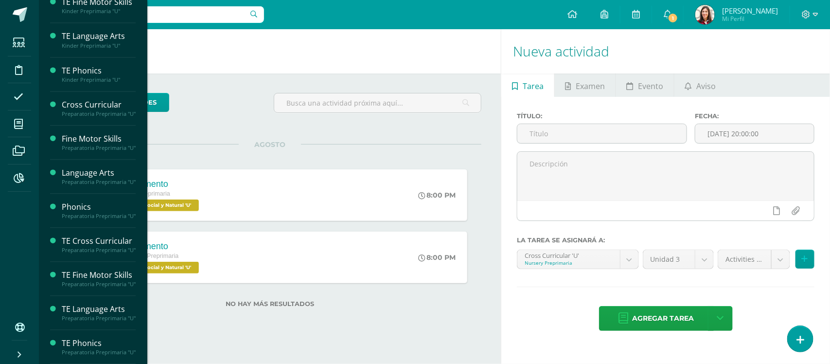
scroll to position [1012, 0]
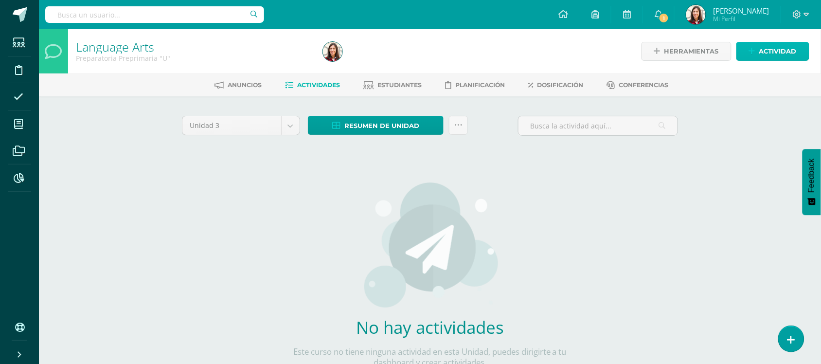
click at [759, 50] on span "Actividad" at bounding box center [777, 51] width 37 height 18
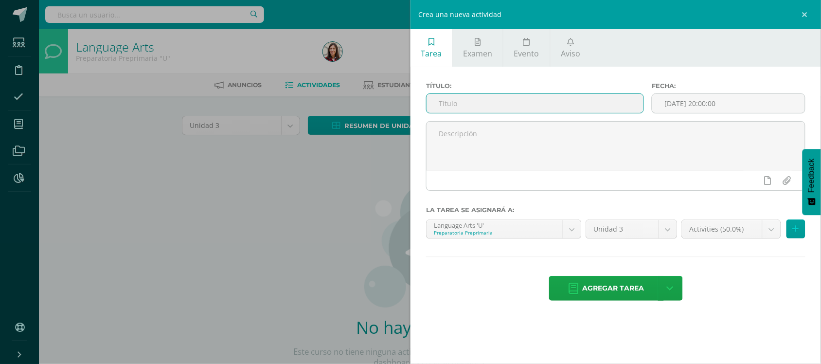
click at [613, 103] on input "text" at bounding box center [534, 103] width 217 height 19
type input "07.08 Student´s Book P170-176"
click at [632, 289] on span "Agregar tarea" at bounding box center [613, 288] width 62 height 24
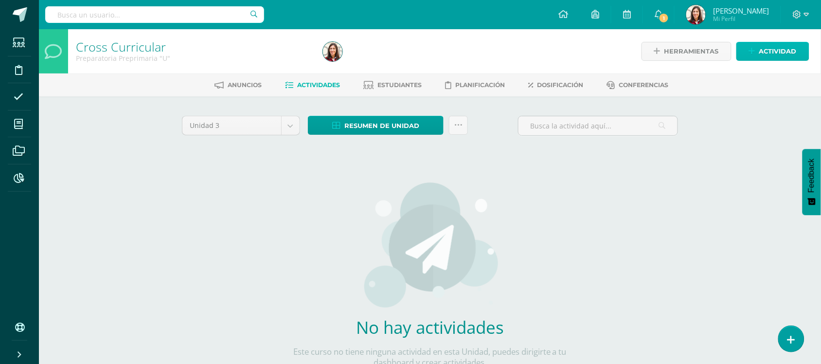
click at [755, 52] on icon at bounding box center [752, 51] width 6 height 8
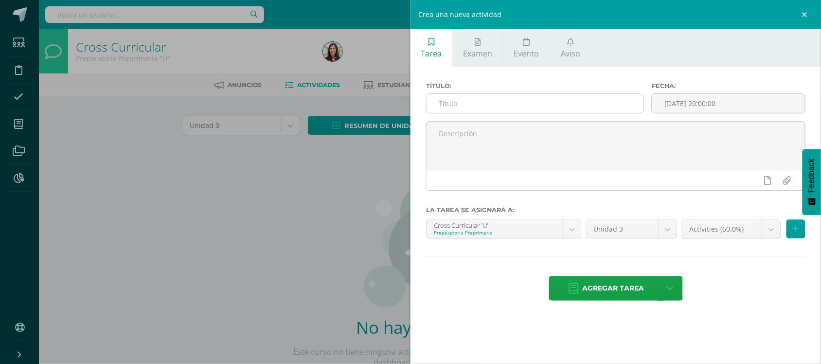
click at [604, 109] on input "text" at bounding box center [534, 103] width 217 height 19
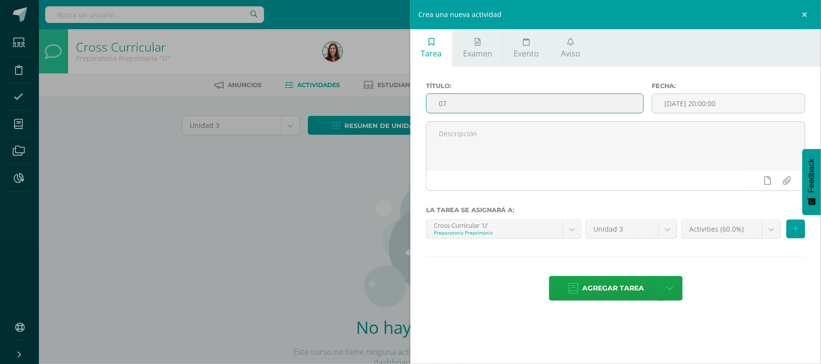
type input "0"
type input "11.08 Student´s Book P181"
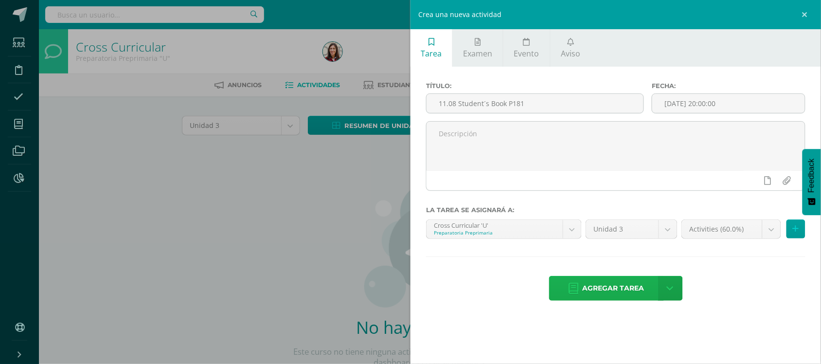
click at [621, 287] on span "Agregar tarea" at bounding box center [613, 288] width 62 height 24
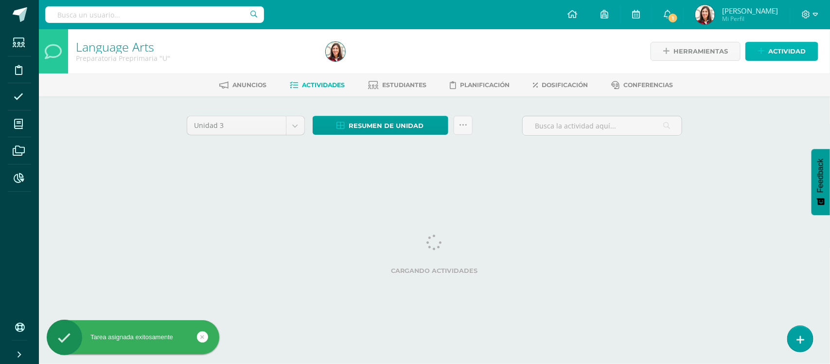
click at [779, 57] on span "Actividad" at bounding box center [786, 51] width 37 height 18
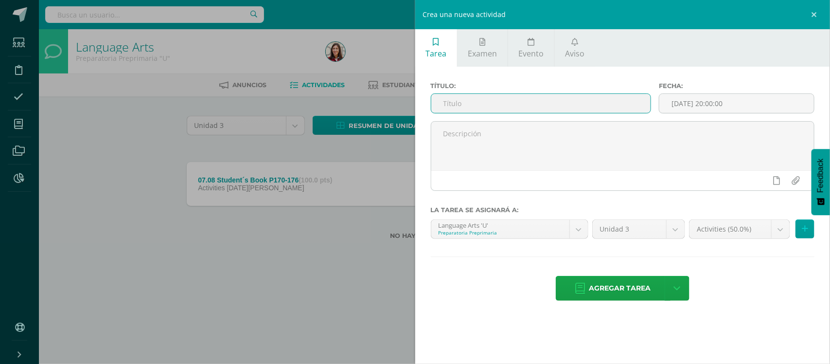
click at [620, 105] on input "text" at bounding box center [541, 103] width 220 height 19
type input "11.08 Student´s Book P178-182"
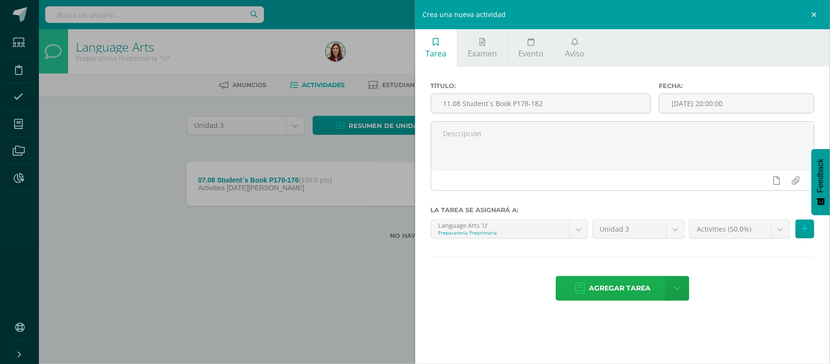
click at [631, 292] on span "Agregar tarea" at bounding box center [620, 288] width 62 height 24
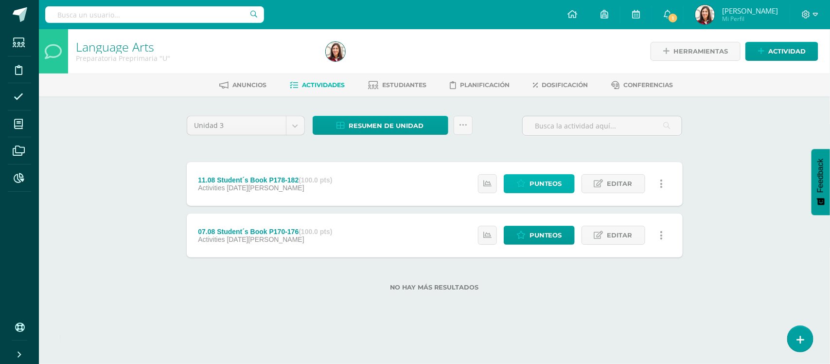
click at [529, 187] on link "Punteos" at bounding box center [539, 183] width 71 height 19
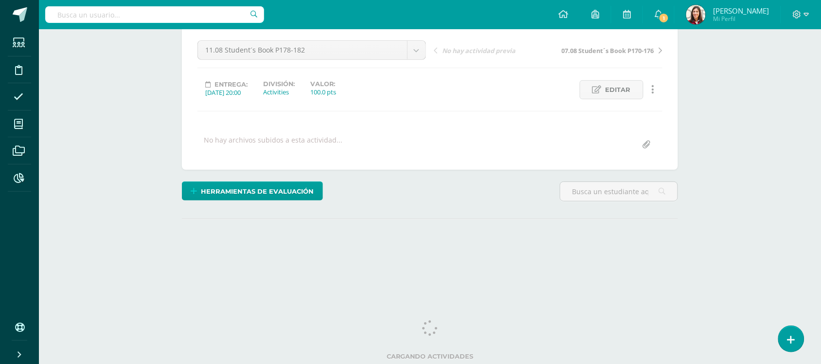
scroll to position [91, 0]
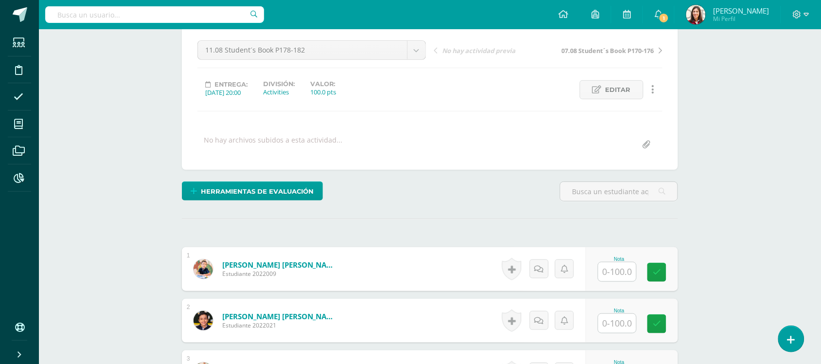
drag, startPoint x: 828, startPoint y: 28, endPoint x: 820, endPoint y: 147, distance: 119.4
click at [820, 147] on html "Estudiantes Disciplina Asistencia Mis cursos Archivos Reportes Soporte Ayuda Re…" at bounding box center [410, 336] width 821 height 854
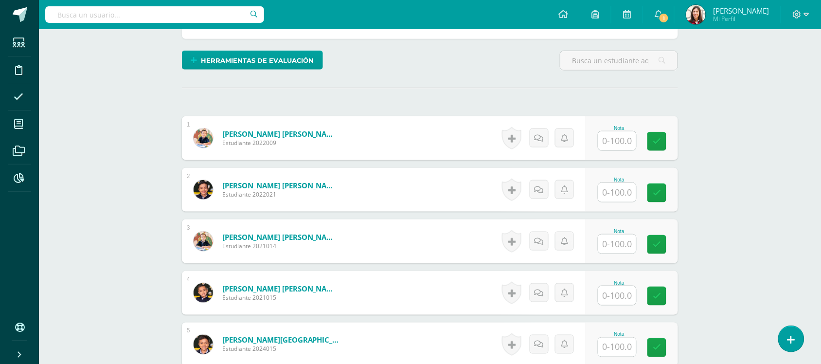
scroll to position [223, 0]
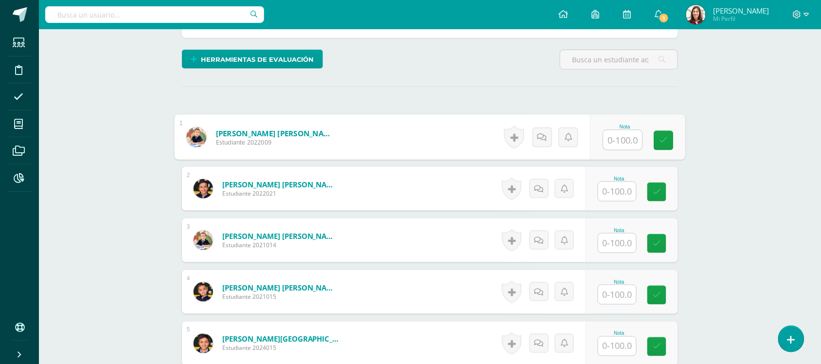
click at [611, 133] on input "text" at bounding box center [622, 139] width 39 height 19
type input "95"
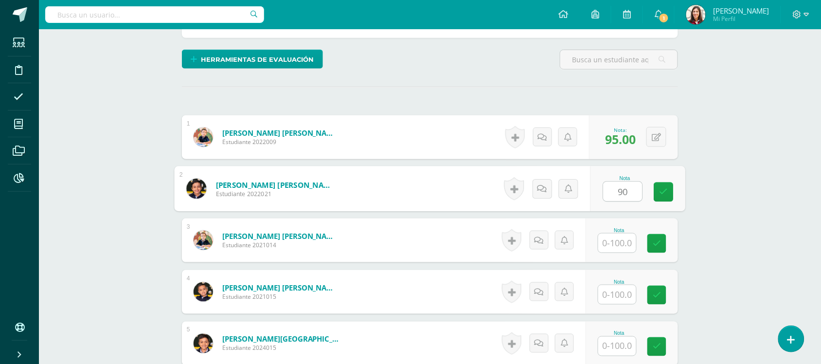
type input "90"
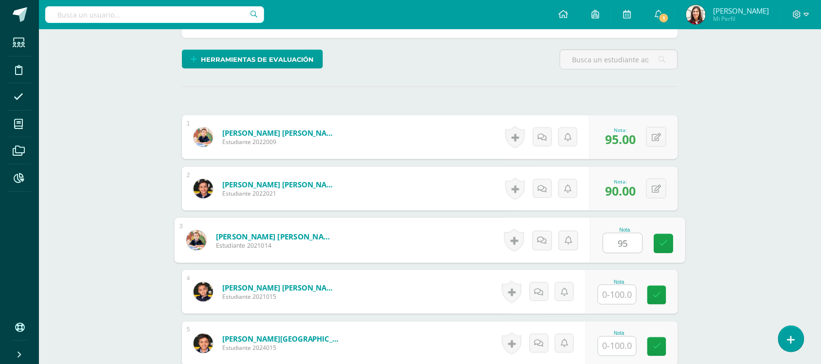
type input "95"
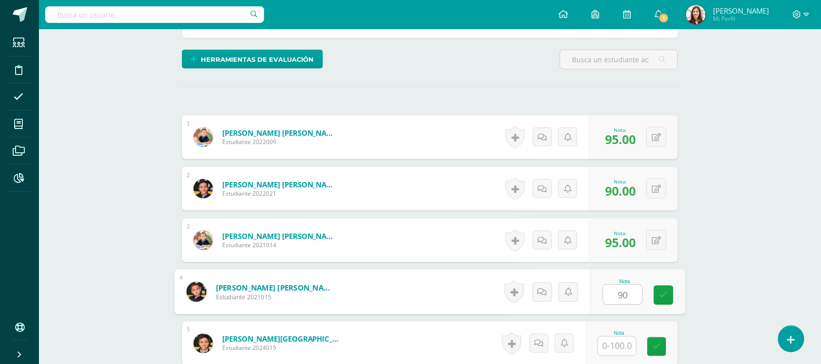
type input "90"
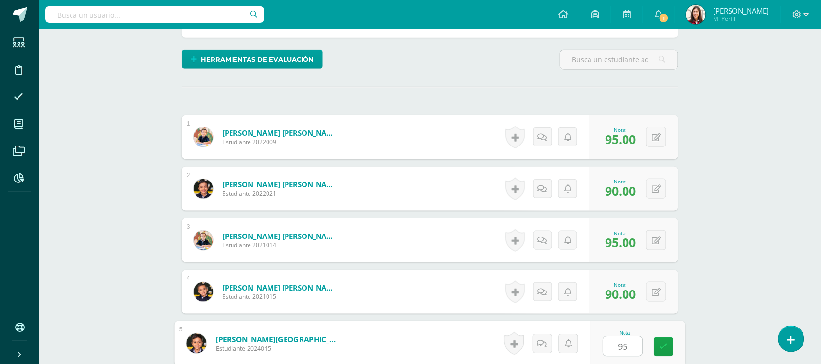
type input "95"
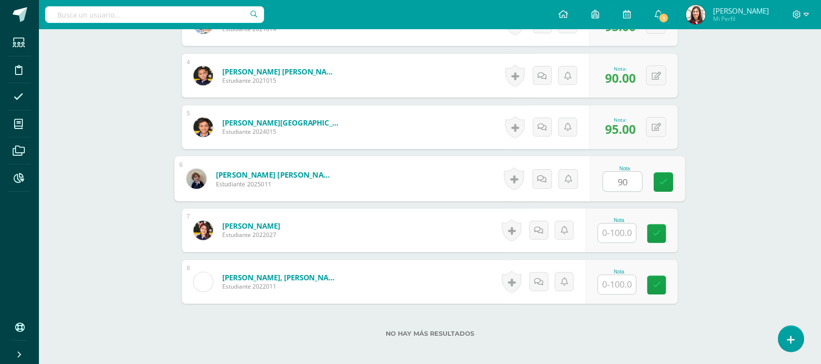
type input "90"
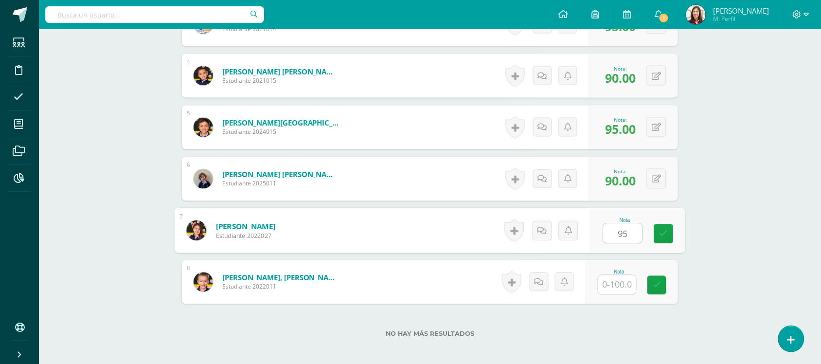
type input "95"
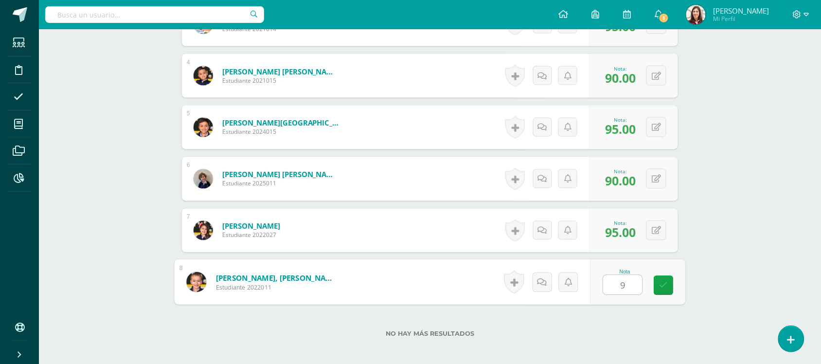
type input "90"
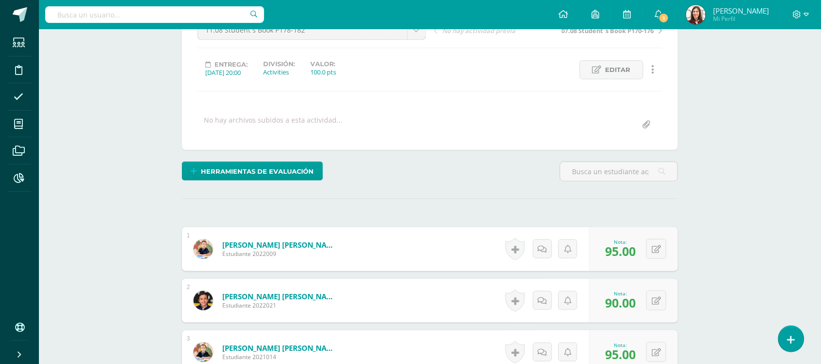
scroll to position [110, 0]
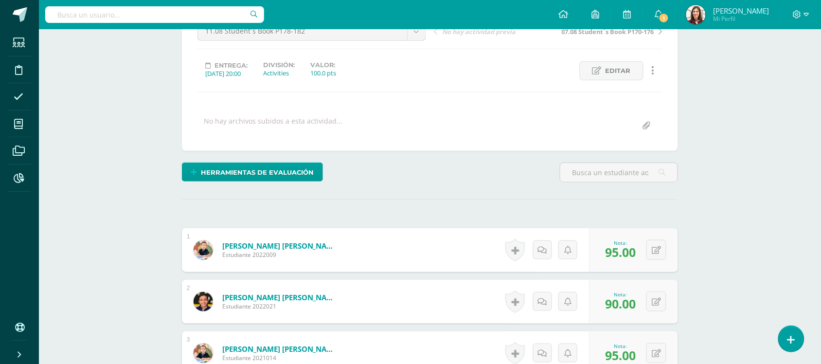
click at [599, 34] on span "07.08 Student´s Book P170-176" at bounding box center [608, 31] width 92 height 9
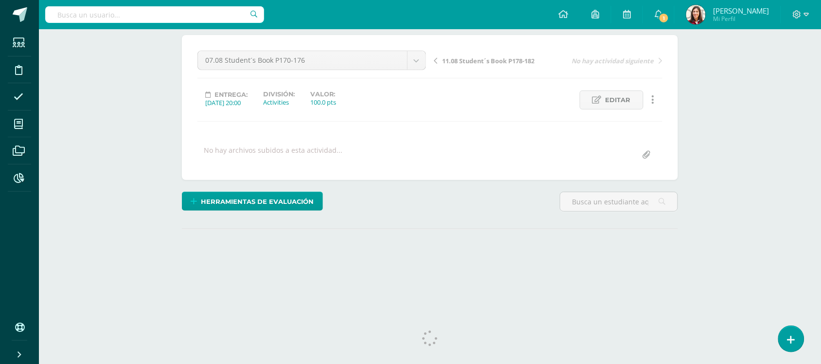
scroll to position [91, 0]
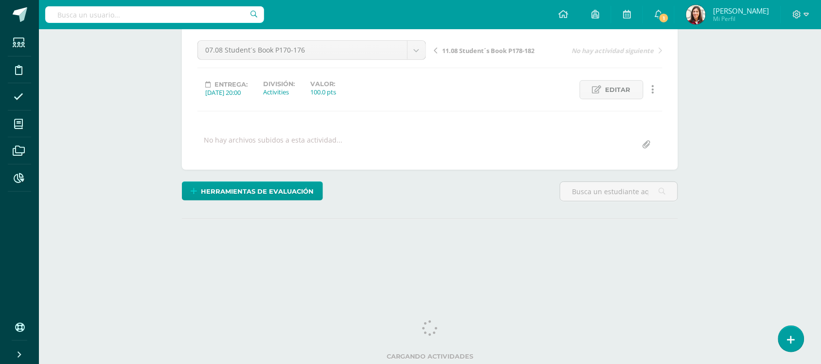
click at [821, 113] on html "Estudiantes Disciplina Asistencia Mis cursos Archivos Reportes Soporte Ayuda Re…" at bounding box center [410, 101] width 821 height 385
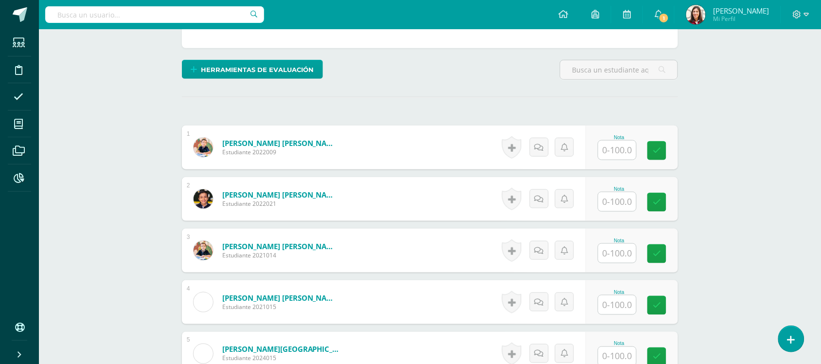
scroll to position [225, 0]
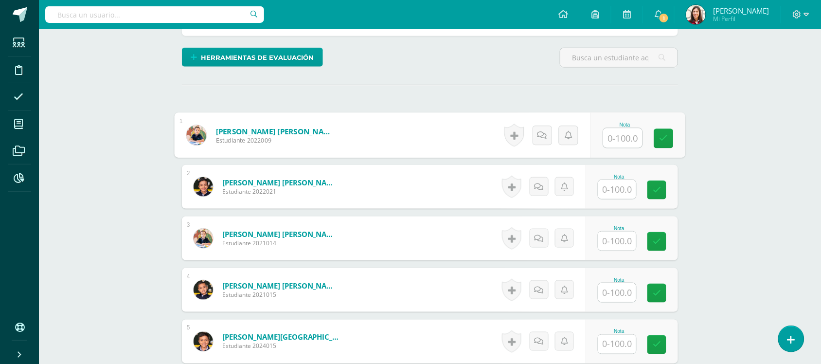
click at [627, 141] on input "text" at bounding box center [622, 137] width 39 height 19
type input "100"
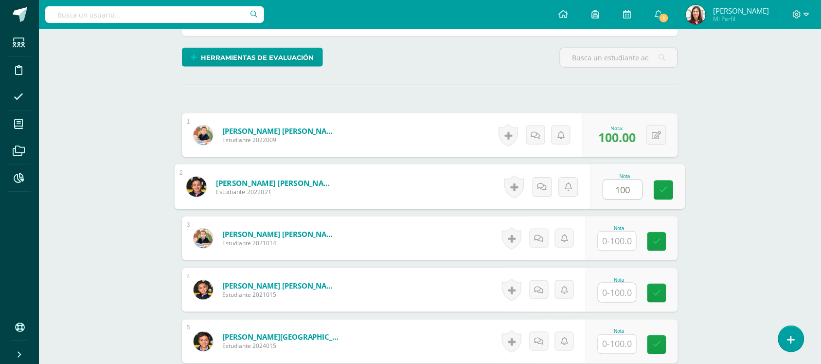
type input "100"
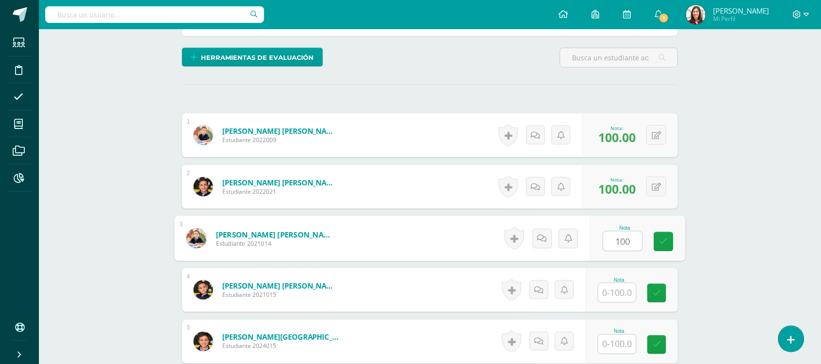
type input "100"
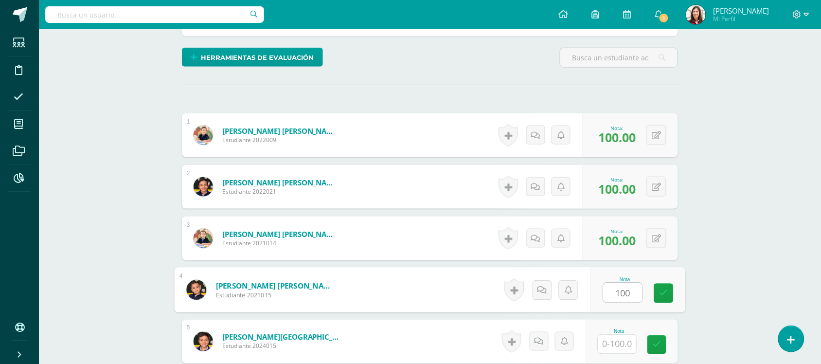
type input "100"
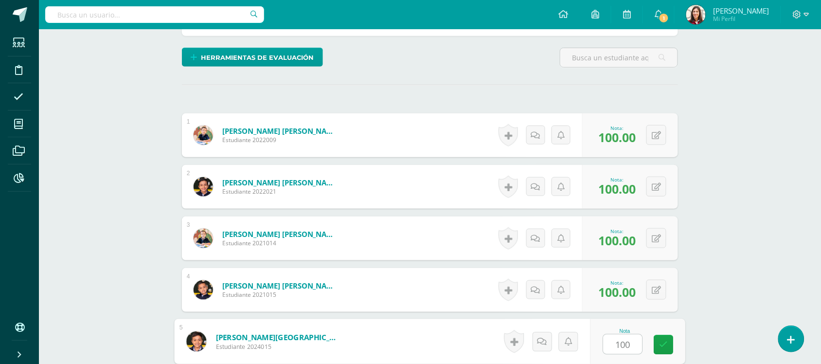
type input "100"
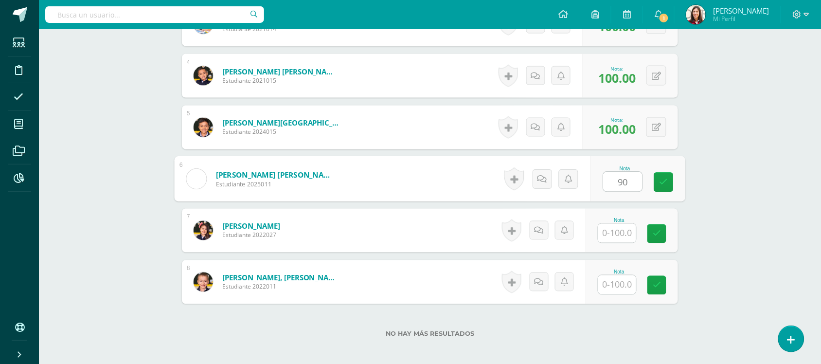
type input "90"
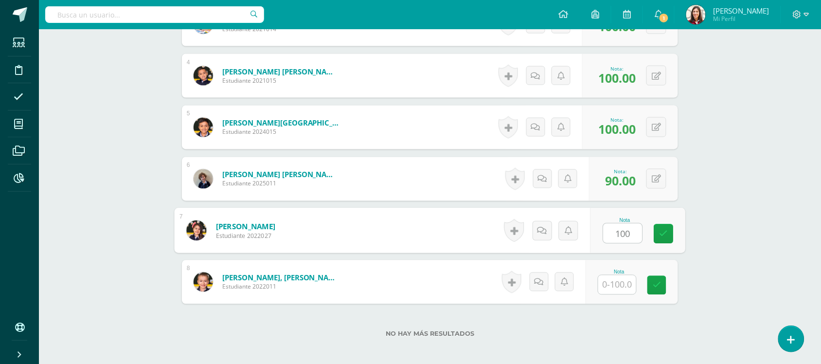
type input "100"
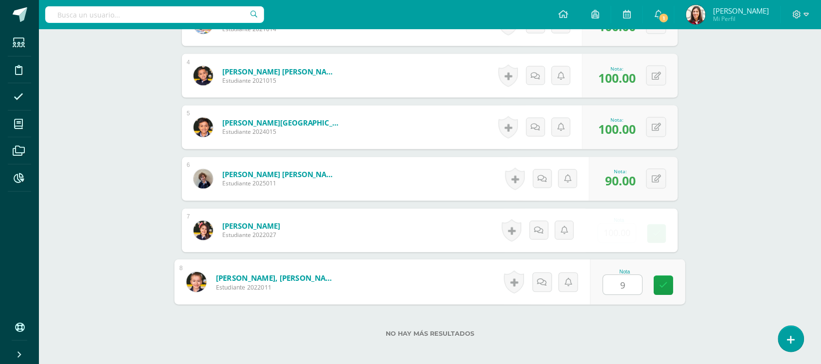
type input "90"
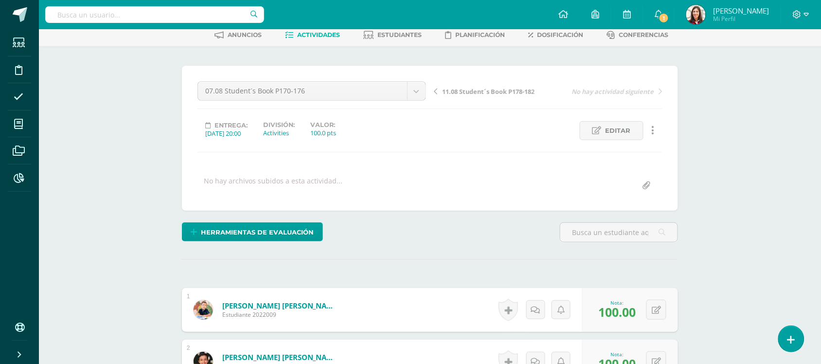
scroll to position [0, 0]
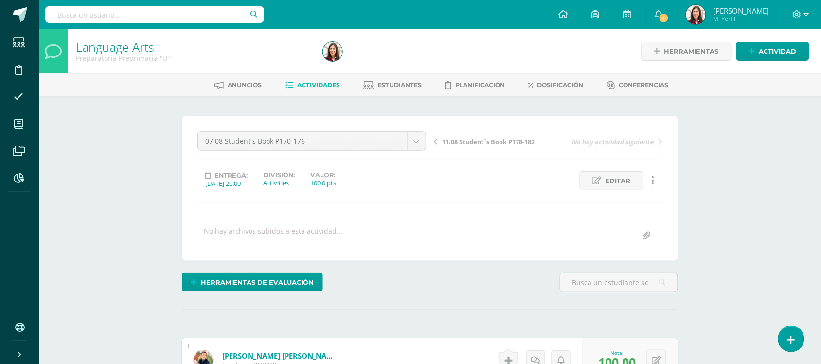
click at [317, 90] on link "Actividades" at bounding box center [312, 85] width 55 height 16
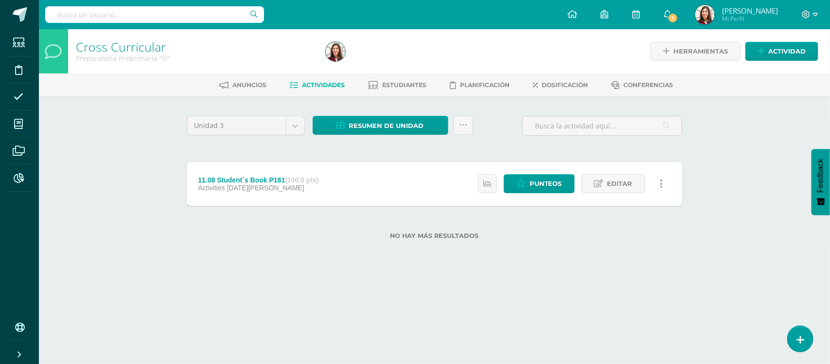
click at [555, 171] on div "Estatus de Actividad: 8 Estudiantes sin calificar 0 Estudiantes con cero Media …" at bounding box center [572, 184] width 219 height 44
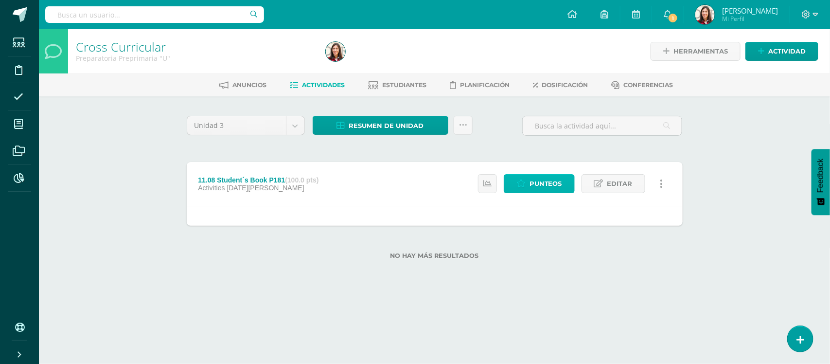
click at [555, 177] on span "Punteos" at bounding box center [545, 184] width 33 height 18
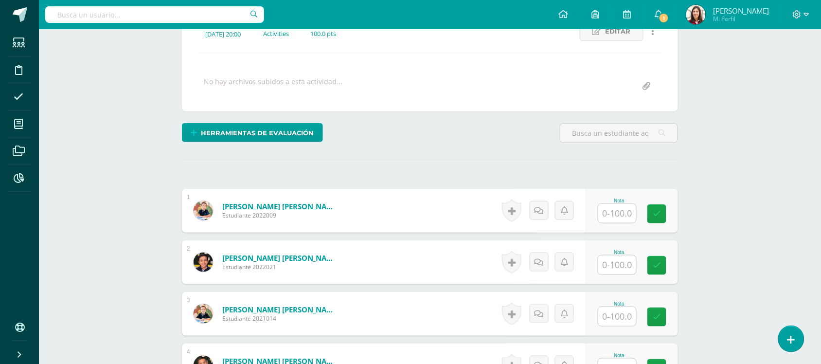
scroll to position [144, 0]
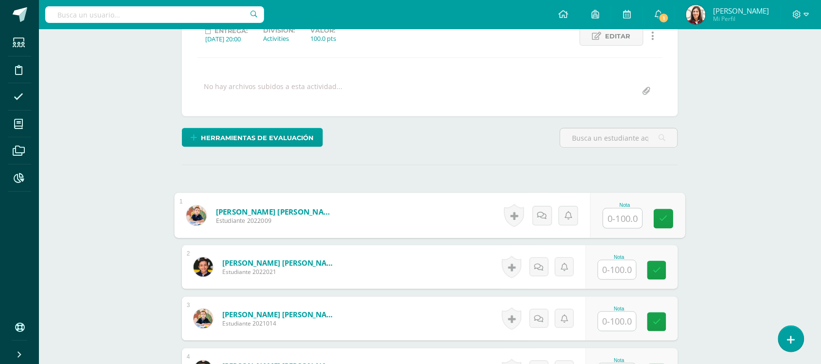
click at [618, 217] on input "text" at bounding box center [622, 218] width 39 height 19
type input "100"
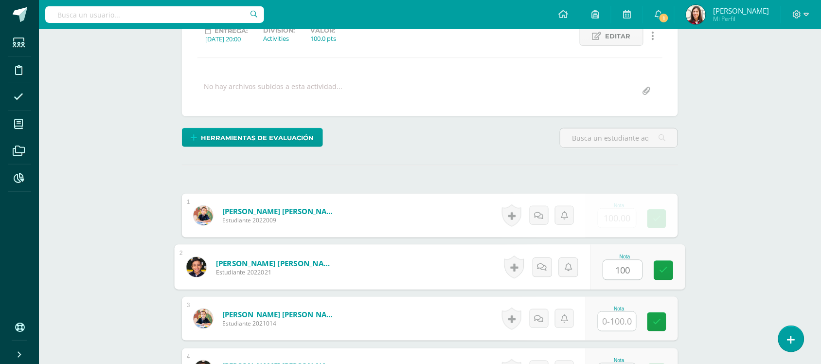
type input "100"
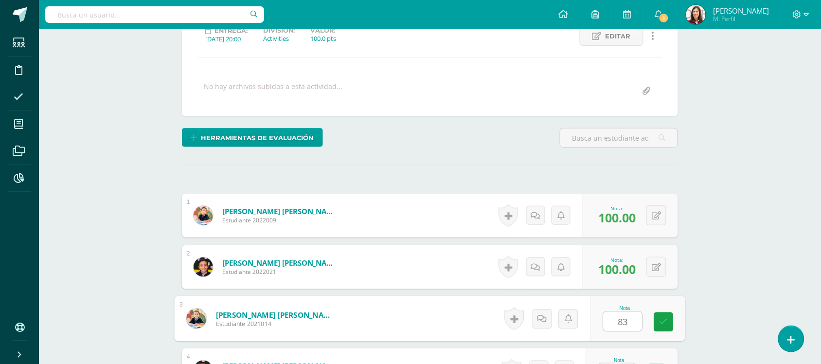
type input "83"
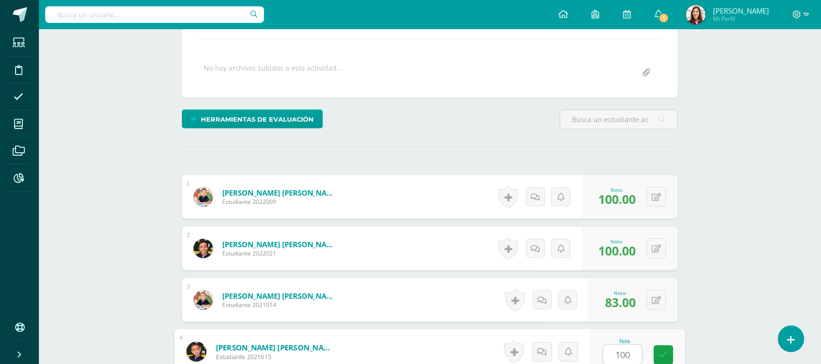
type input "100"
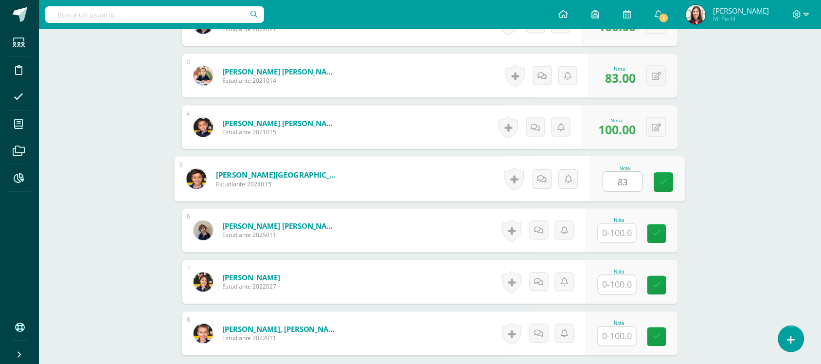
type input "83"
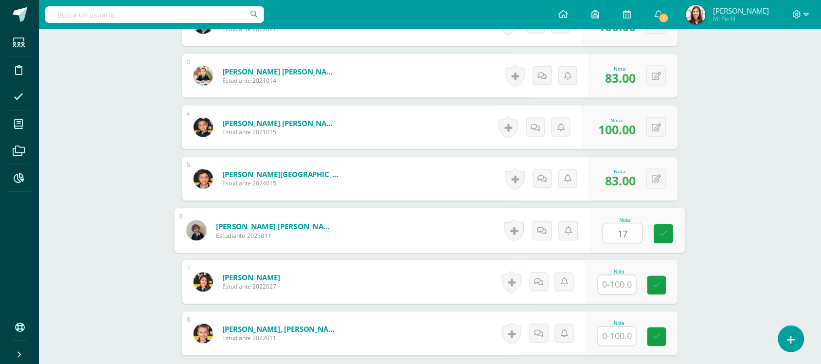
type input "1"
type input "83"
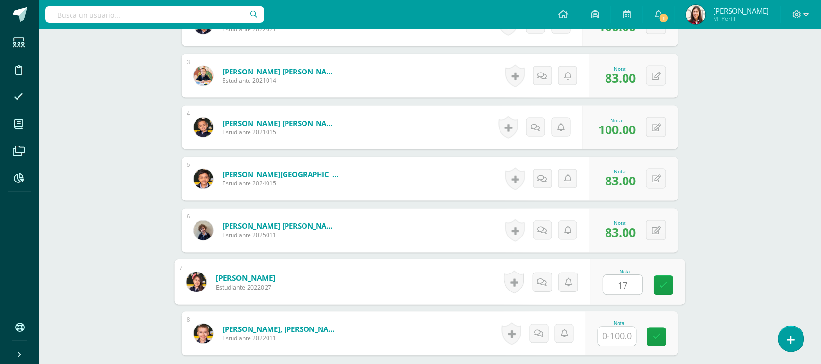
type input "17"
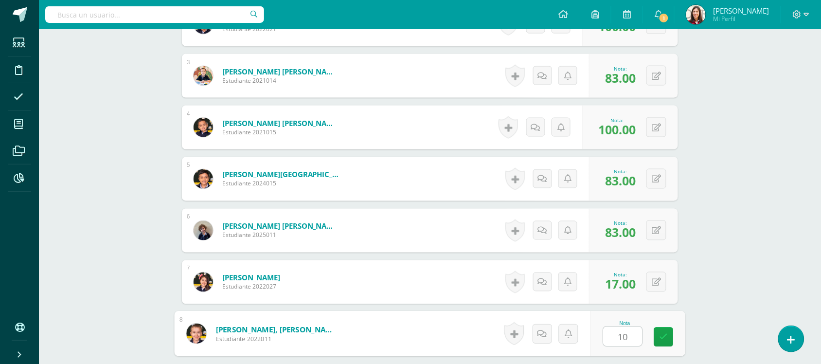
type input "100"
